Goal: Find specific page/section: Find specific page/section

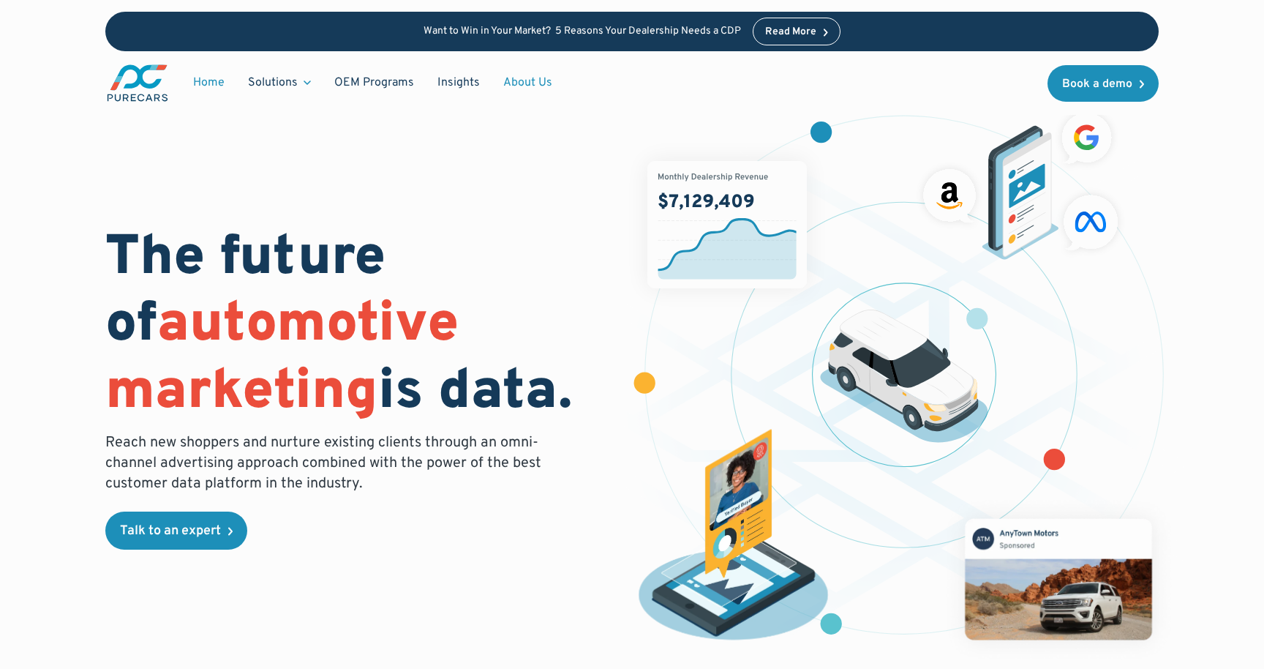
click at [527, 77] on link "About Us" at bounding box center [528, 83] width 72 height 28
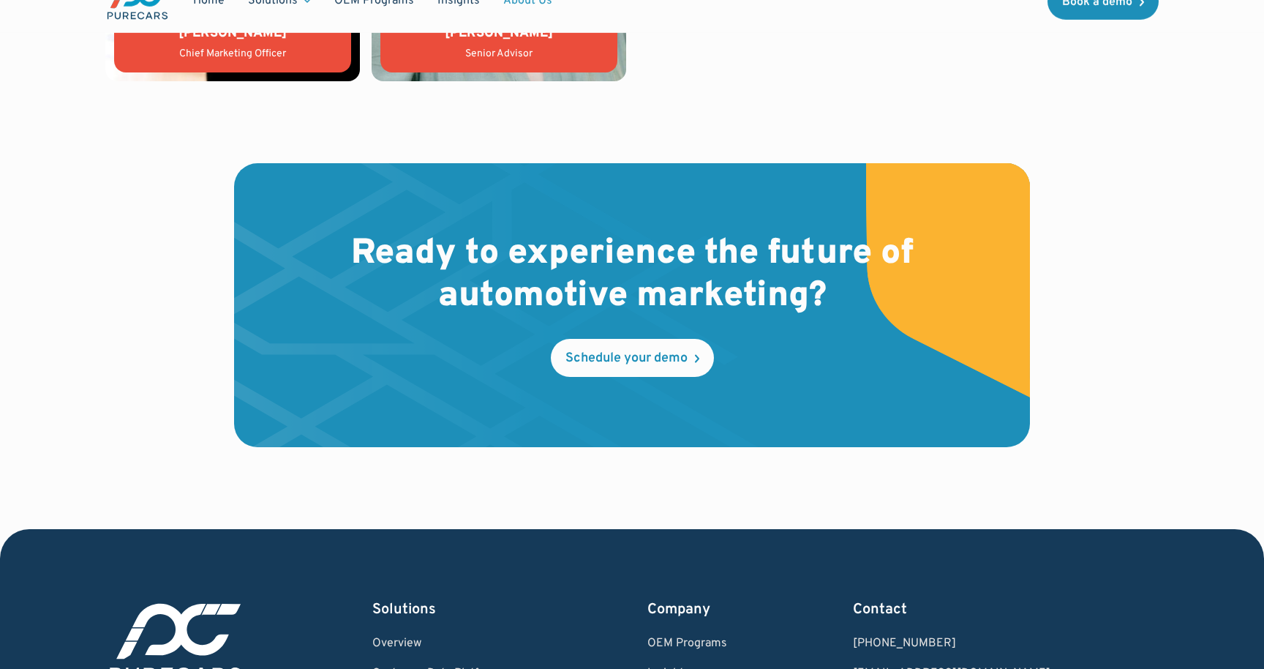
scroll to position [4319, 0]
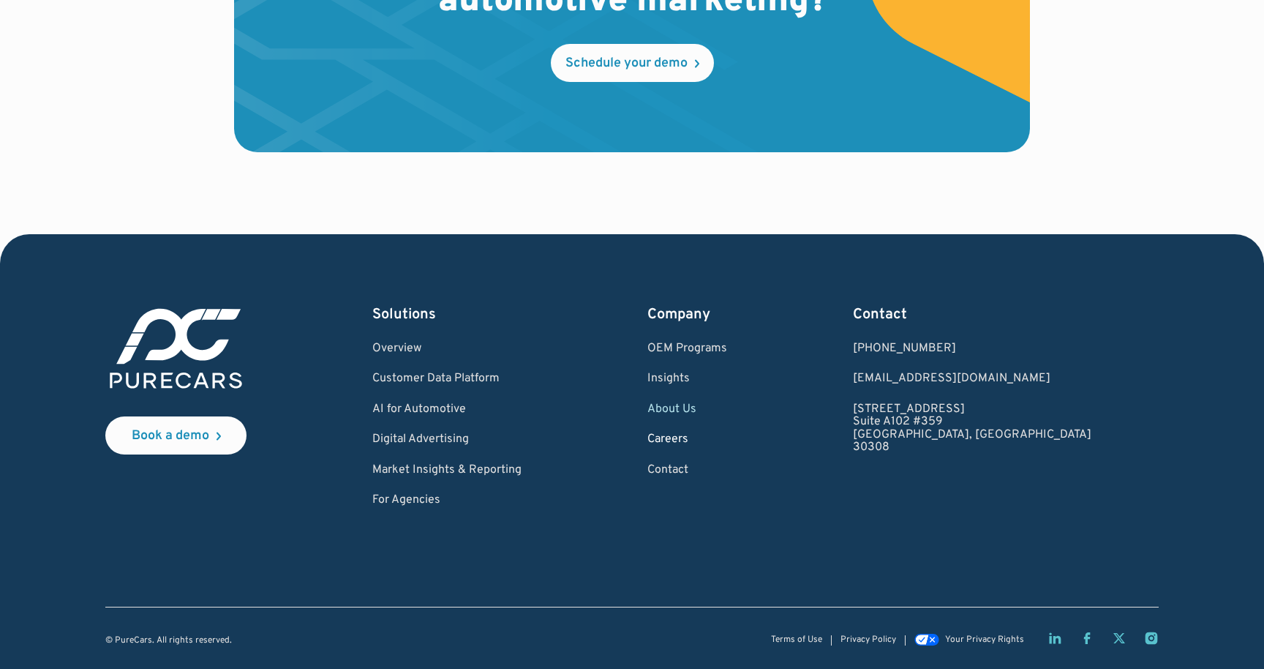
click at [725, 439] on link "Careers" at bounding box center [688, 439] width 80 height 13
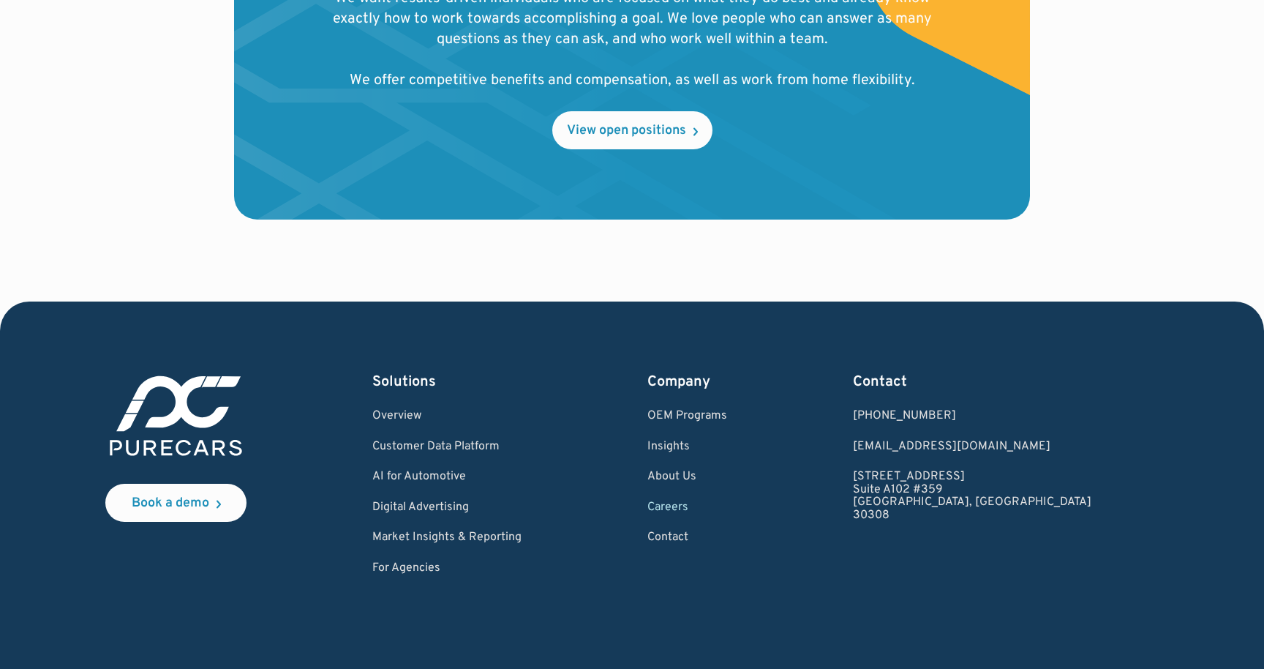
scroll to position [1603, 0]
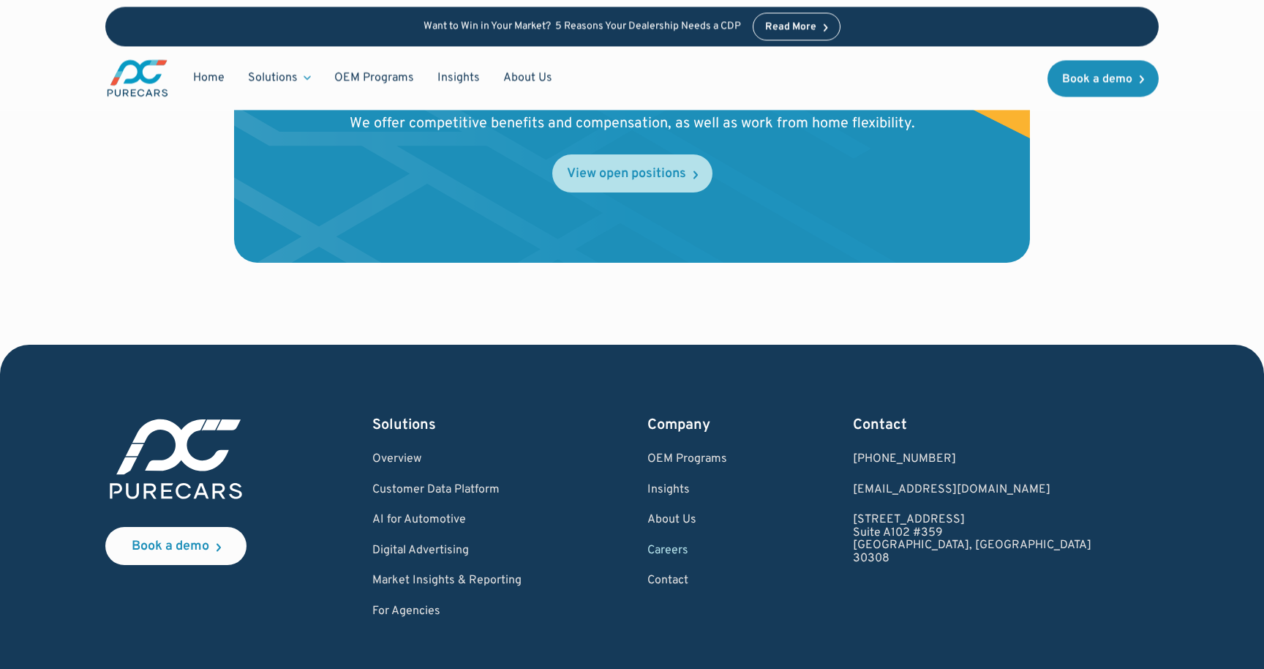
click at [638, 176] on div "View open positions" at bounding box center [626, 174] width 119 height 13
